Goal: Task Accomplishment & Management: Manage account settings

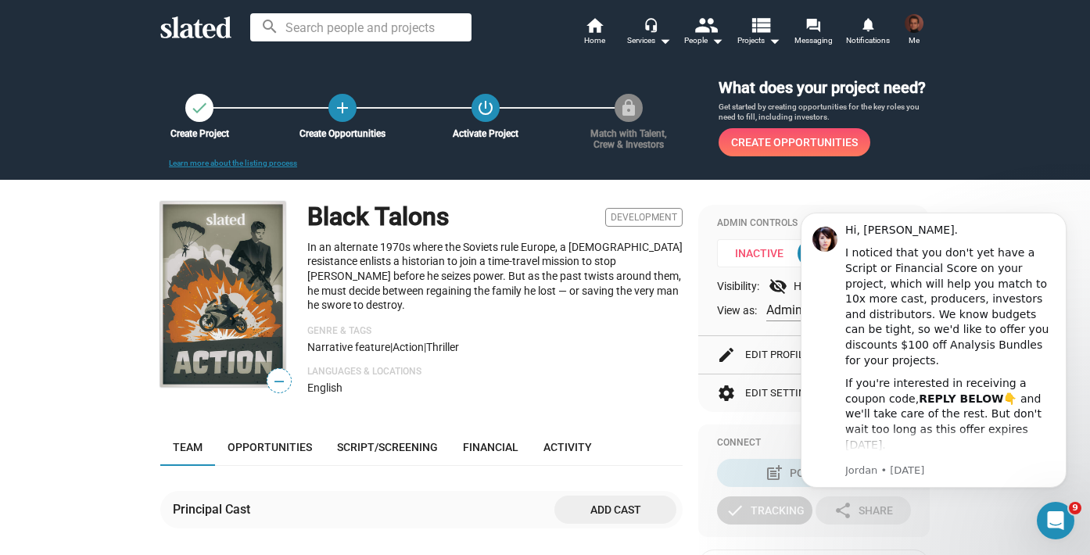
click at [262, 333] on img at bounding box center [222, 294] width 125 height 185
click at [239, 326] on img at bounding box center [222, 294] width 125 height 185
click at [1054, 515] on icon "Open Intercom Messenger" at bounding box center [1054, 519] width 26 height 26
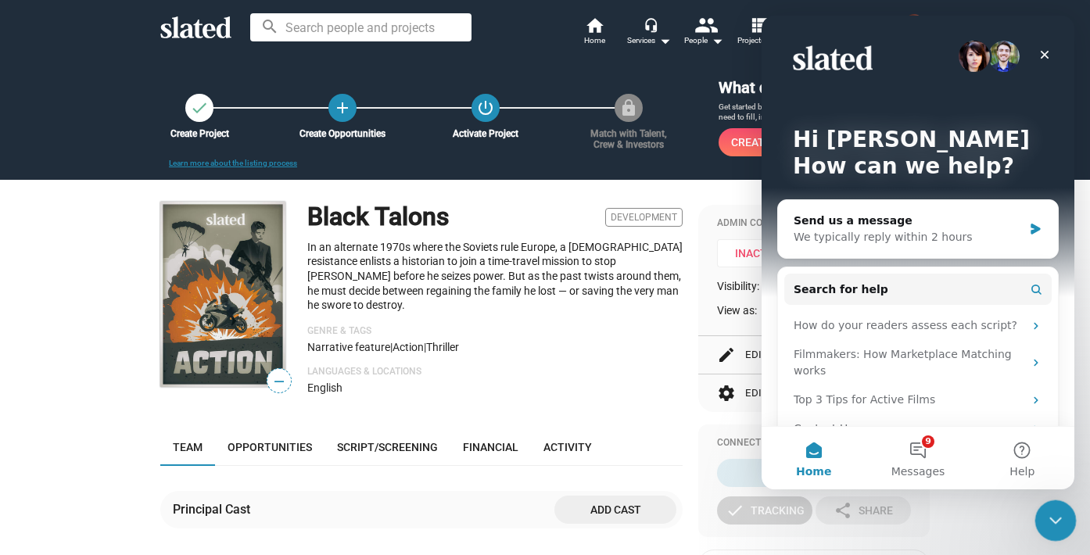
click at [1054, 515] on icon "Close Intercom Messenger" at bounding box center [1053, 518] width 19 height 19
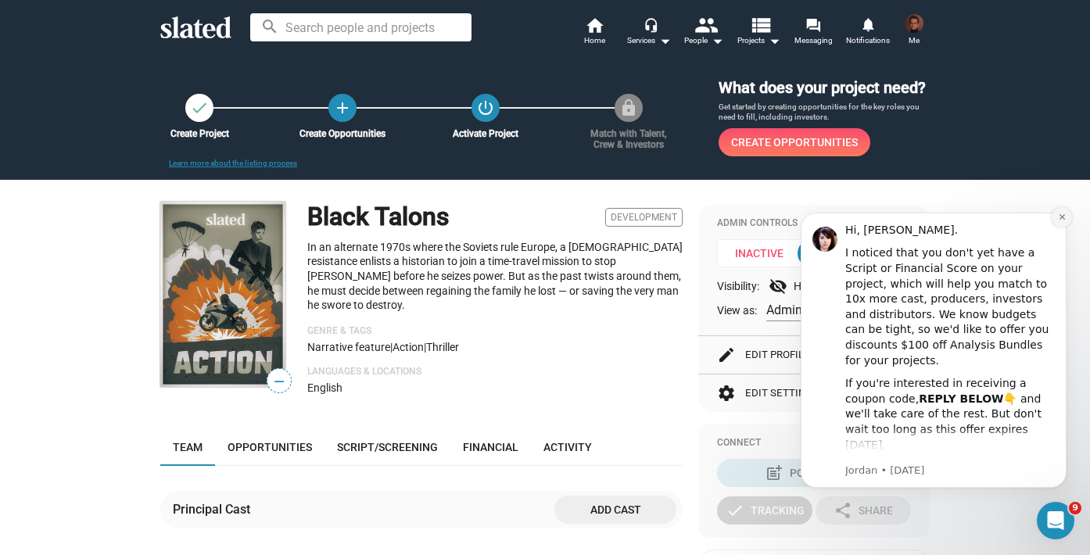
click at [1060, 218] on icon "Dismiss notification" at bounding box center [1062, 217] width 9 height 9
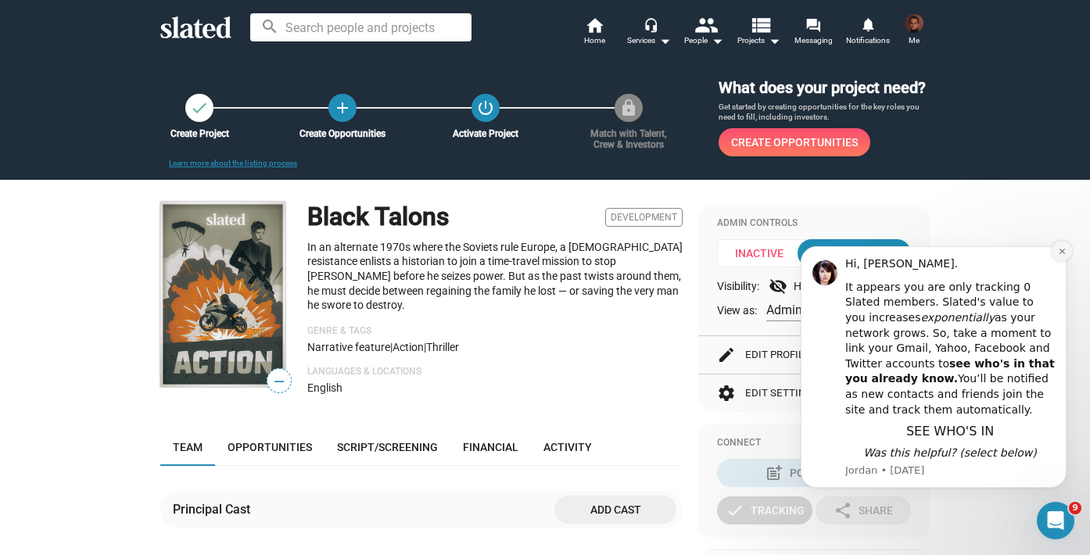
click at [1060, 254] on icon "Dismiss notification" at bounding box center [1061, 251] width 5 height 5
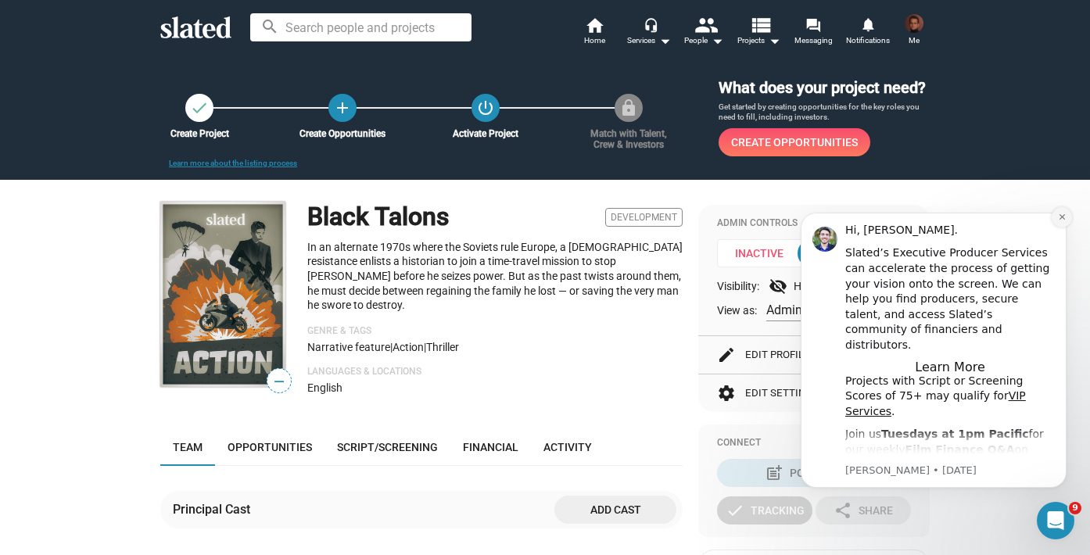
click at [1064, 217] on icon "Dismiss notification" at bounding box center [1062, 217] width 9 height 9
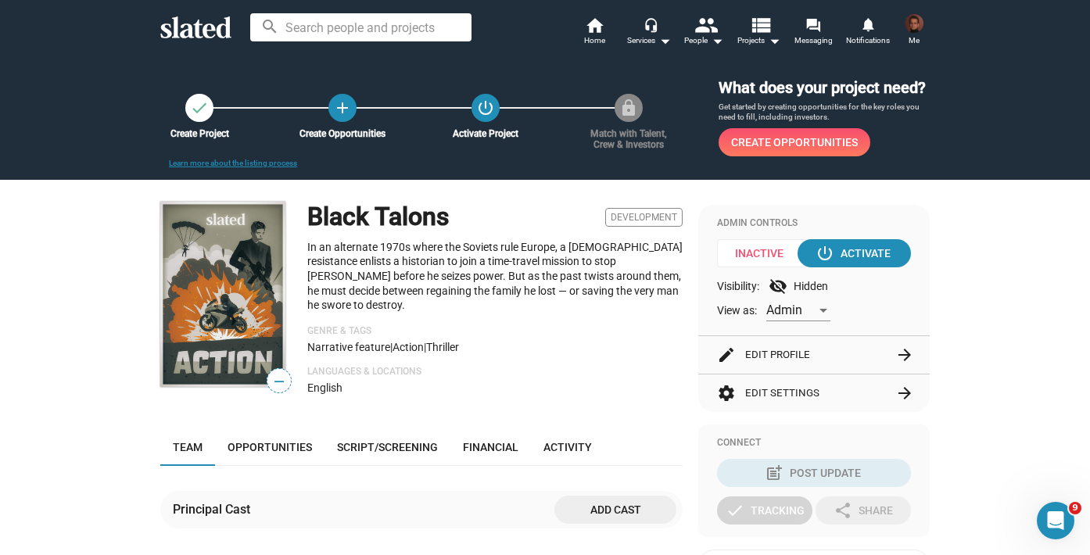
click at [253, 319] on img at bounding box center [222, 294] width 125 height 185
click at [278, 392] on span "—" at bounding box center [279, 382] width 23 height 20
click at [234, 303] on img at bounding box center [222, 294] width 125 height 185
click at [785, 367] on button "edit Edit Profile arrow_forward" at bounding box center [814, 355] width 194 height 38
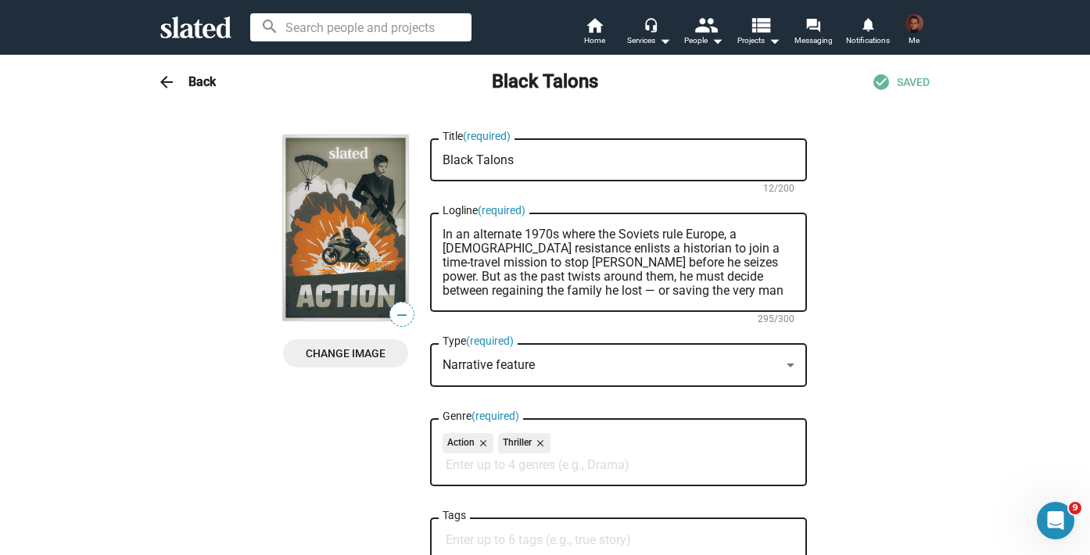
click at [361, 345] on span "Change Image" at bounding box center [346, 353] width 100 height 28
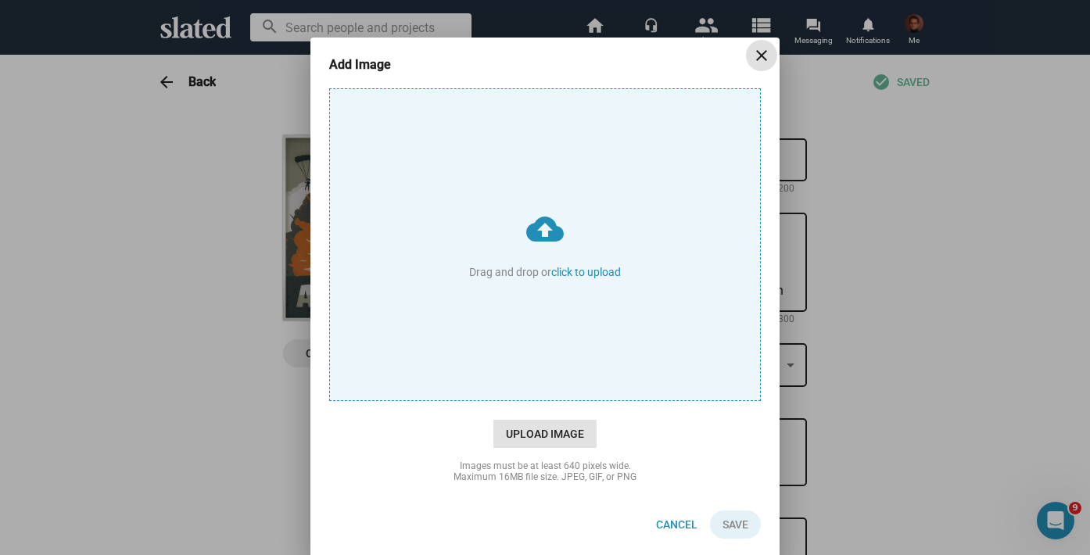
click at [535, 432] on span "Upload Image" at bounding box center [545, 434] width 103 height 28
click at [535, 400] on input "cloud_upload Drag and drop or click to upload" at bounding box center [545, 244] width 430 height 311
type input "C:\fakepath\A Veil of Talons 12.jpg"
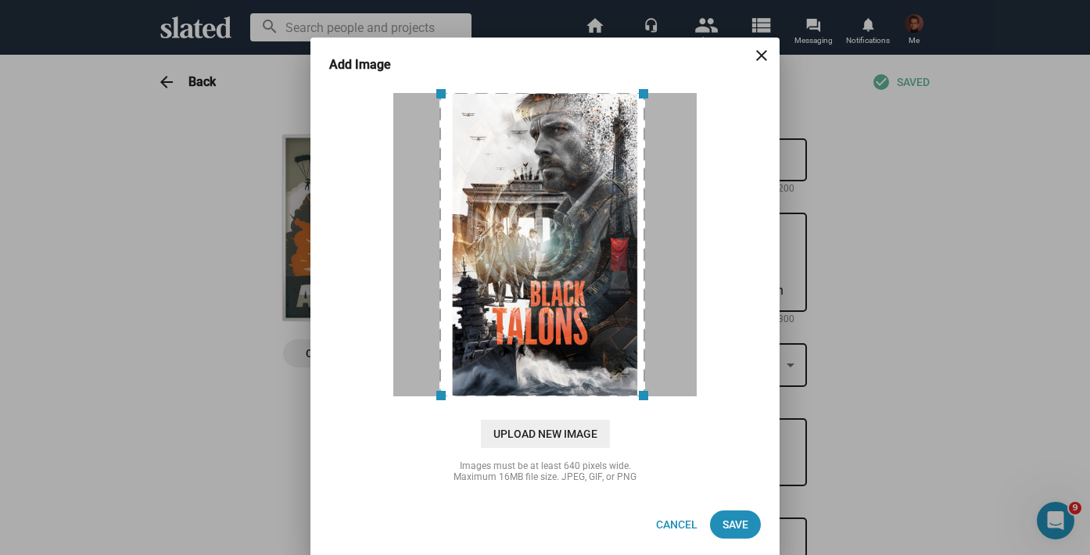
drag, startPoint x: 648, startPoint y: 394, endPoint x: 675, endPoint y: 396, distance: 27.4
click at [675, 396] on div at bounding box center [545, 244] width 305 height 305
click at [731, 523] on span "Save" at bounding box center [736, 525] width 26 height 28
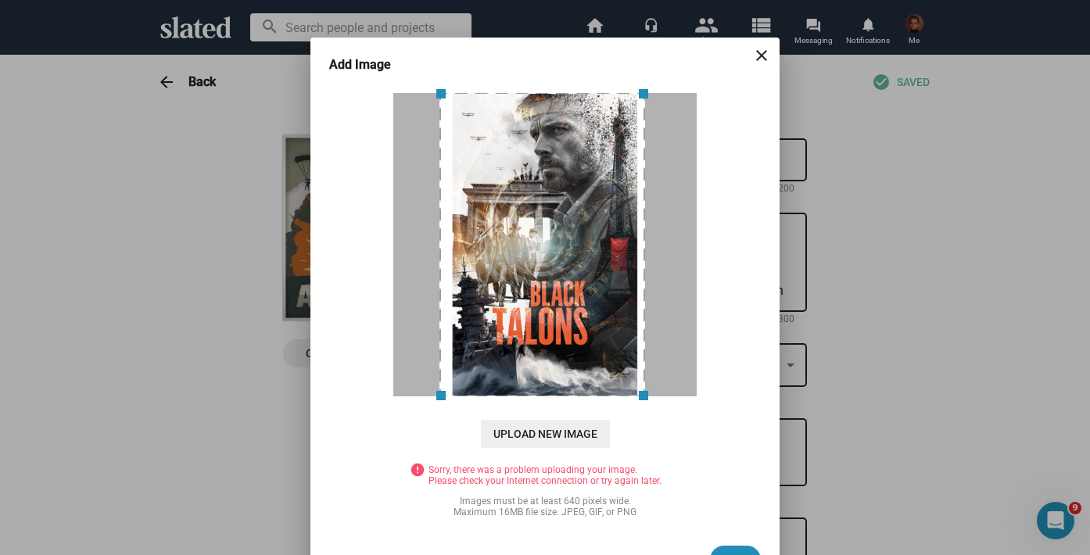
drag, startPoint x: 648, startPoint y: 391, endPoint x: 807, endPoint y: 418, distance: 161.9
click at [807, 418] on div "Add Image close Drag and drop or click to upload Processing (Almost done!) Uplo…" at bounding box center [545, 277] width 1090 height 555
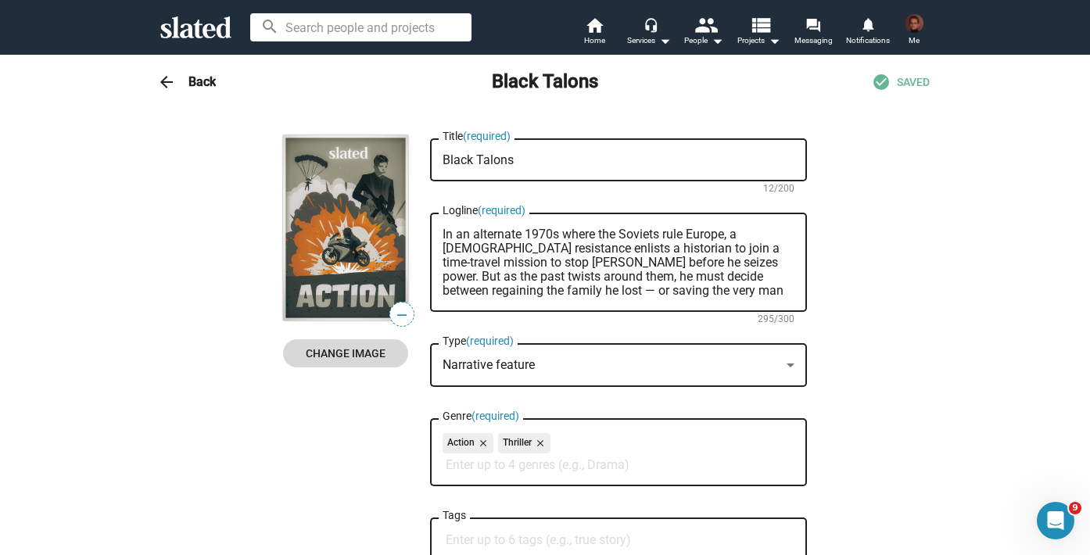
click at [372, 352] on span "Change Image" at bounding box center [346, 353] width 100 height 28
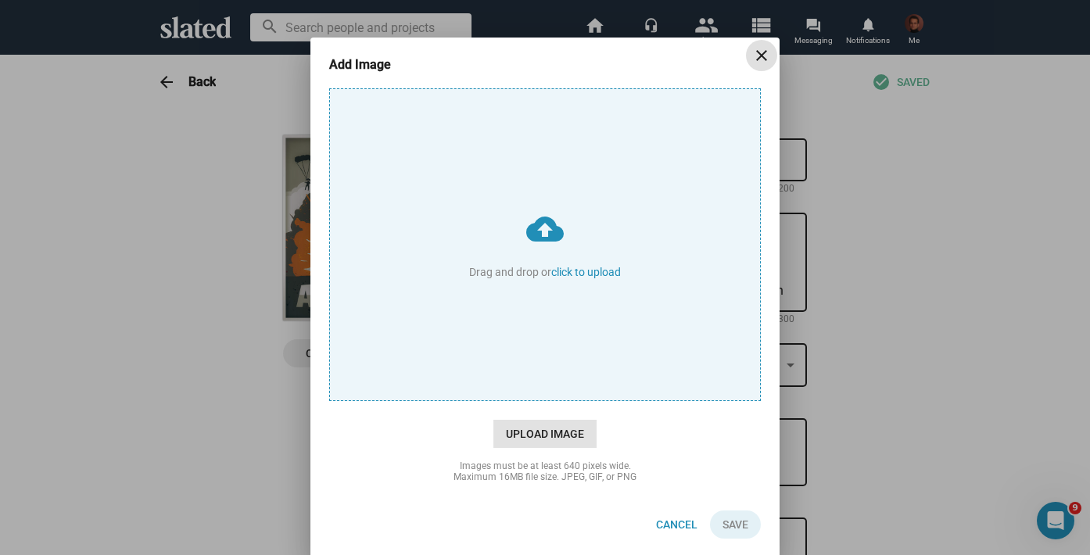
click at [531, 431] on span "Upload Image" at bounding box center [545, 434] width 103 height 28
click at [531, 400] on input "cloud_upload Drag and drop or click to upload" at bounding box center [545, 244] width 430 height 311
type input "C:\fakepath\Black Talons_Poster.jpg"
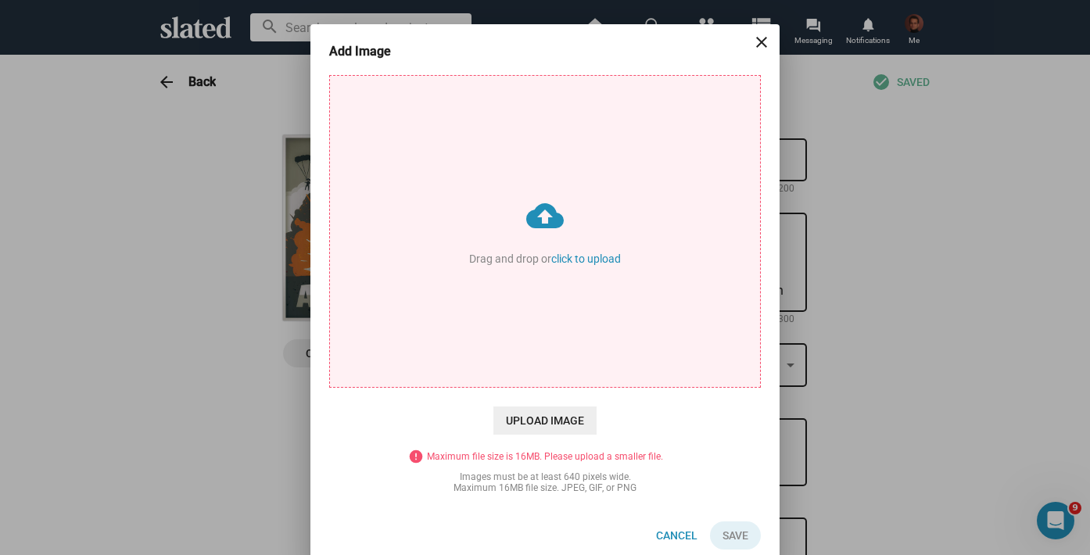
scroll to position [12, 0]
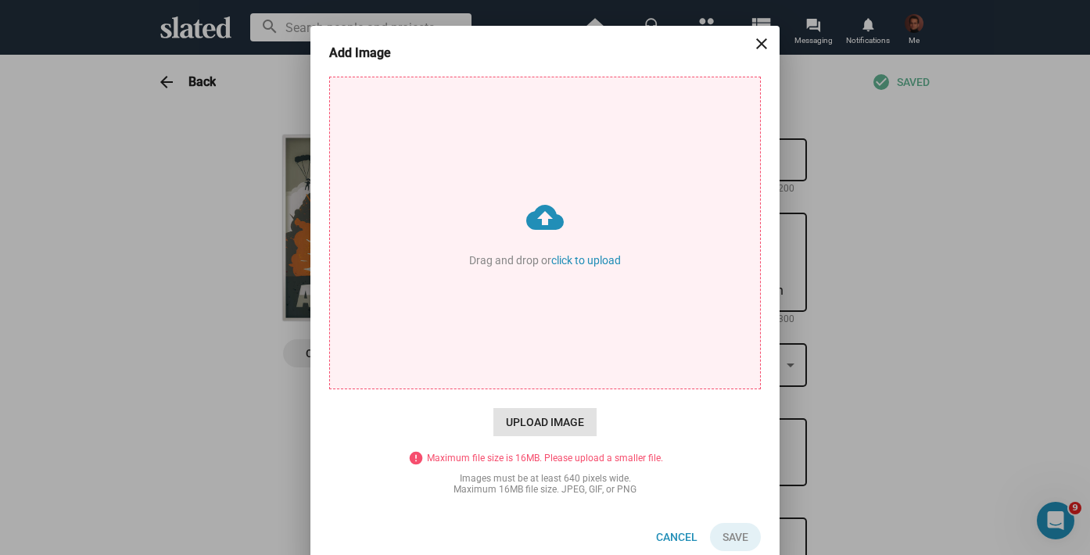
click at [551, 415] on span "Upload Image" at bounding box center [545, 422] width 103 height 28
click at [551, 389] on input "cloud_upload Drag and drop or click to upload" at bounding box center [545, 232] width 430 height 311
type input "C:\fakepath\Black Talons Poster.png"
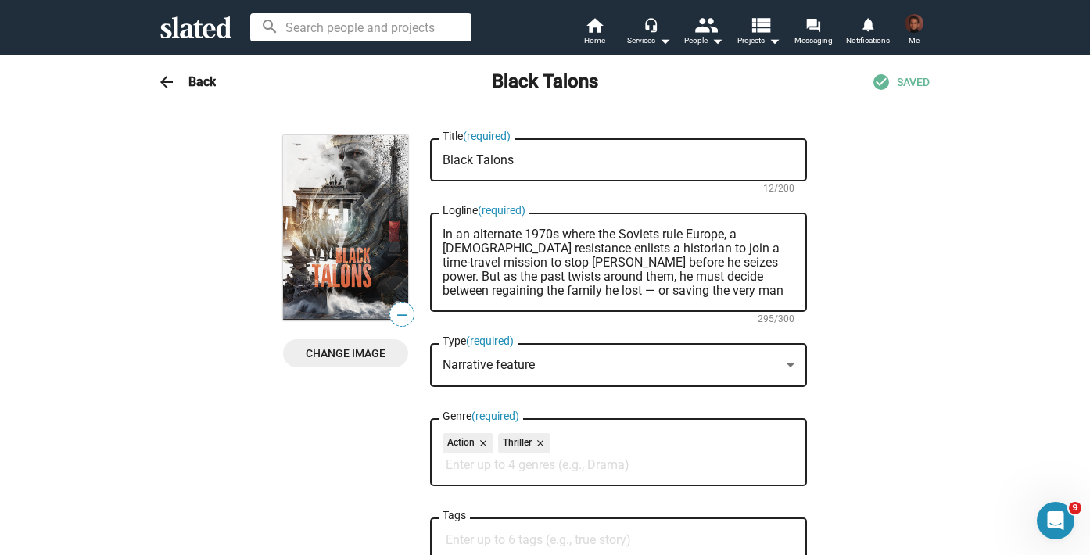
click at [191, 78] on h3 "Back" at bounding box center [202, 82] width 27 height 16
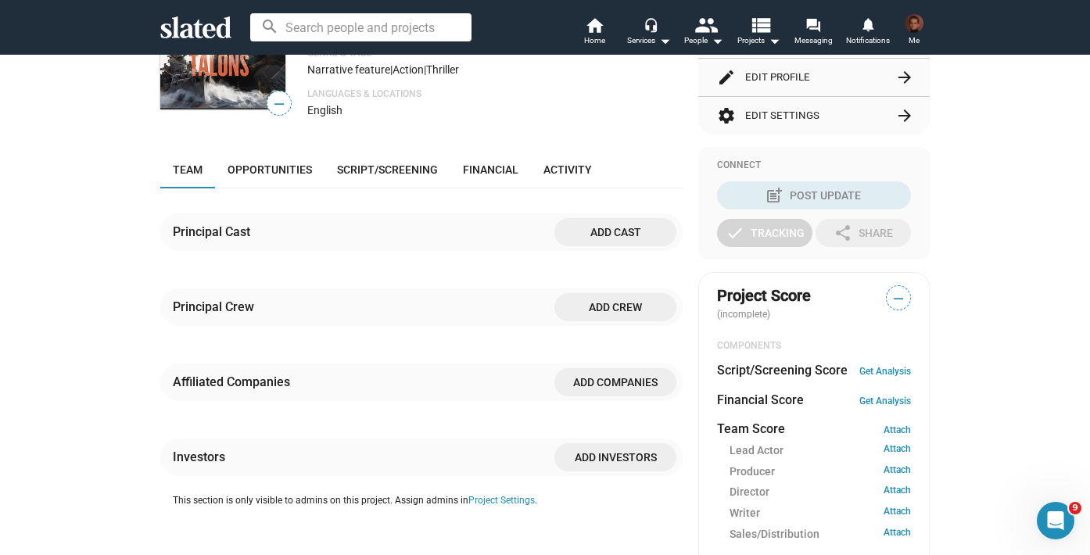
scroll to position [278, 0]
click at [266, 163] on link "Opportunities" at bounding box center [270, 170] width 110 height 38
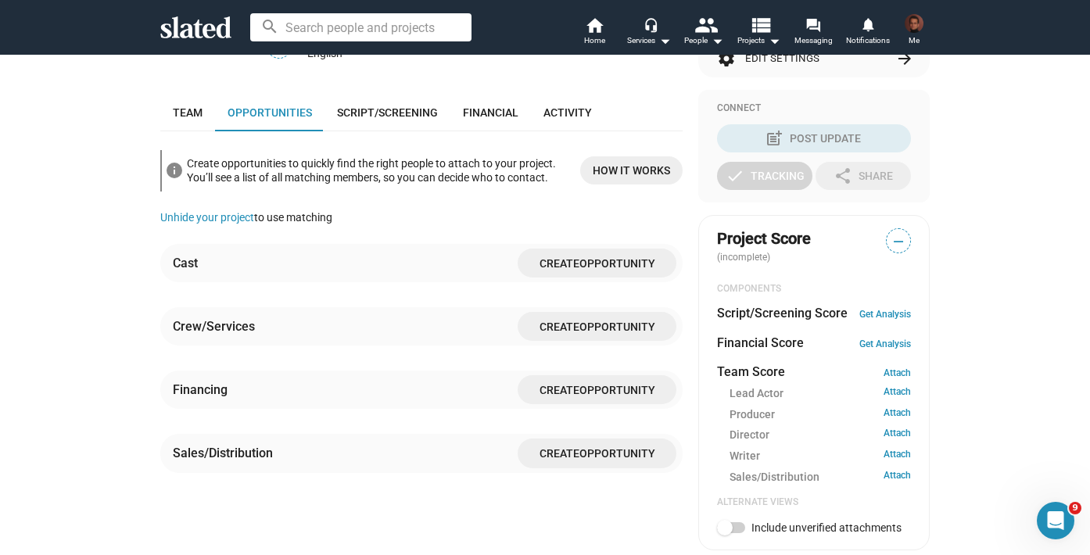
scroll to position [334, 0]
click at [591, 271] on span "Opportunity" at bounding box center [618, 264] width 76 height 13
